Goal: Check status: Check status

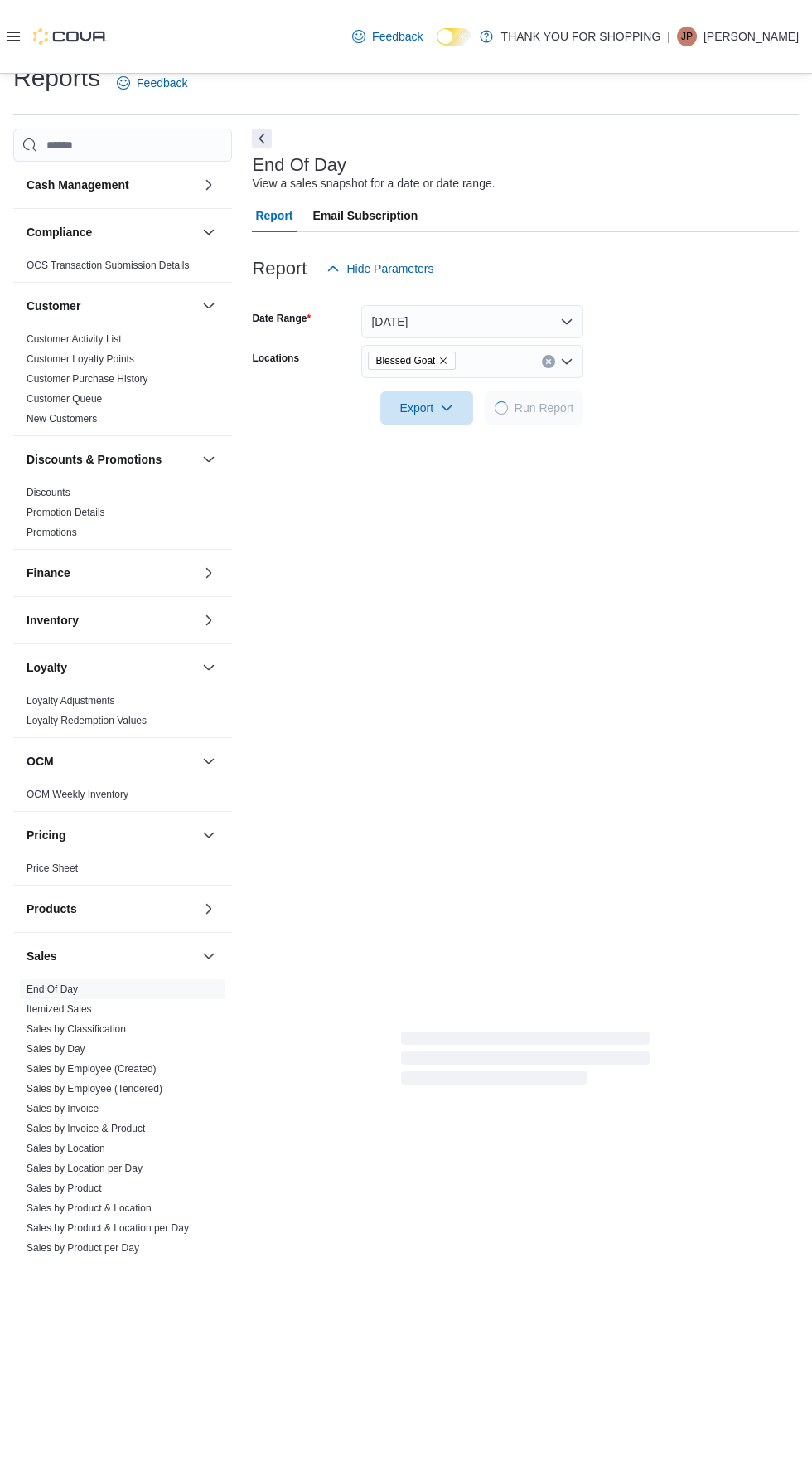
scroll to position [37, 0]
